Goal: Check status: Check status

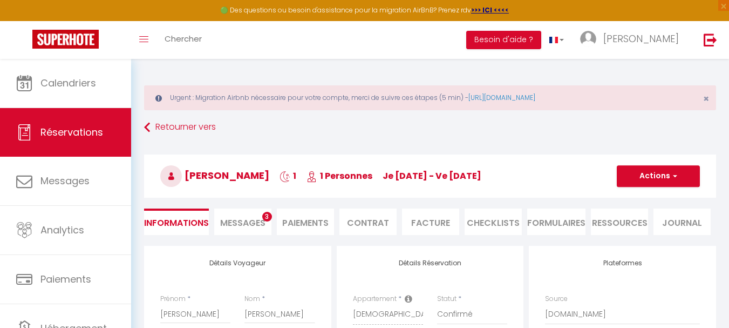
select select
select select "2"
select select "cleaning"
select select "taxes"
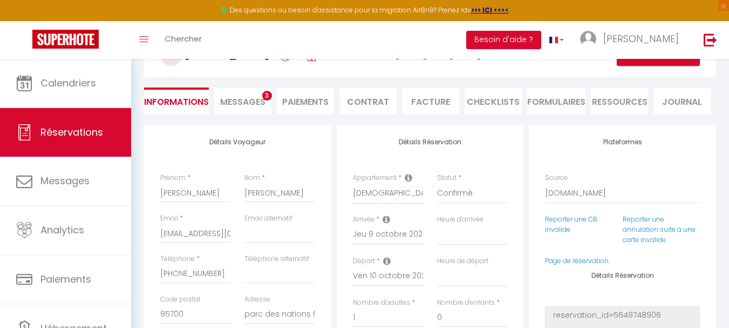
scroll to position [139, 0]
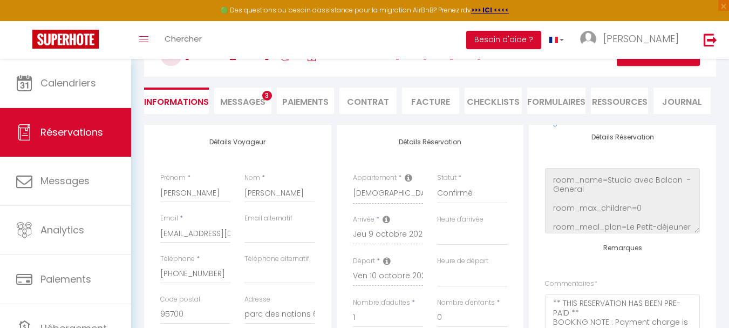
click at [430, 100] on li "Facture" at bounding box center [430, 100] width 57 height 26
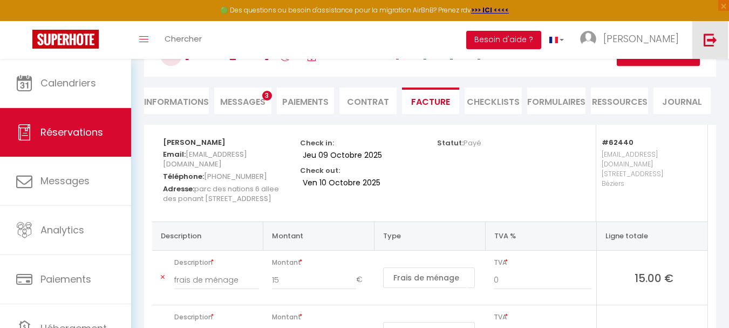
click at [709, 35] on img at bounding box center [710, 39] width 13 height 13
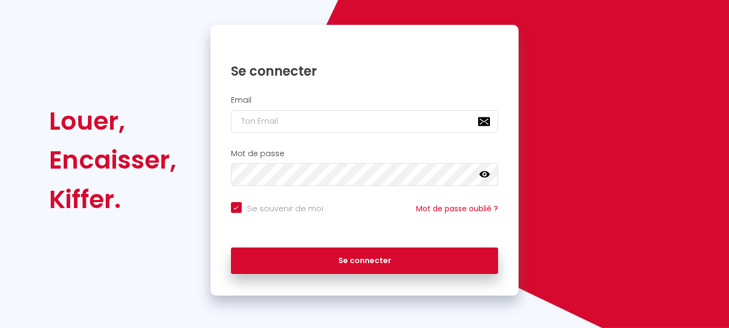
scroll to position [92, 0]
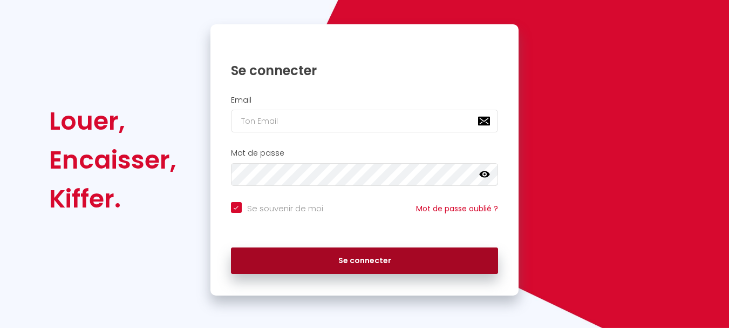
click at [373, 259] on button "Se connecter" at bounding box center [365, 260] width 268 height 27
checkbox input "true"
